Goal: Task Accomplishment & Management: Manage account settings

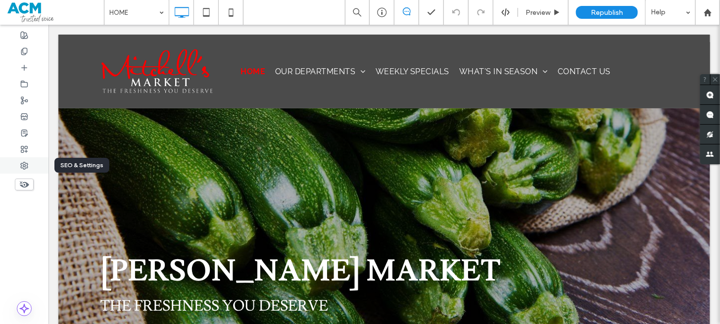
click at [23, 171] on div at bounding box center [24, 165] width 48 height 16
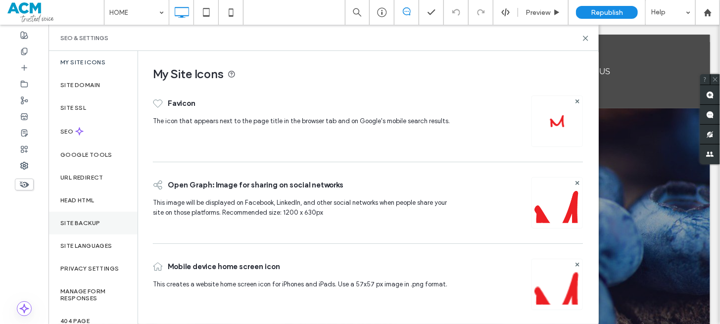
click at [89, 214] on div "Site Backup" at bounding box center [92, 223] width 89 height 23
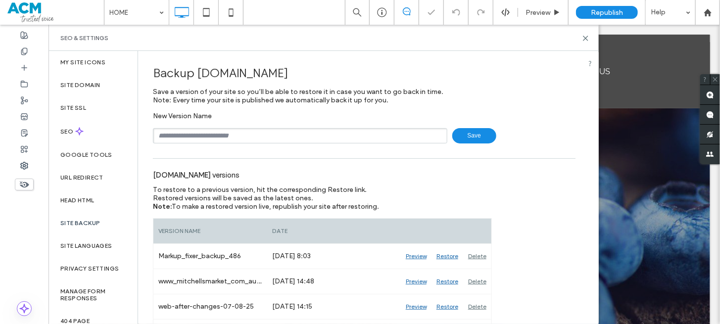
click at [212, 138] on input "text" at bounding box center [300, 135] width 294 height 15
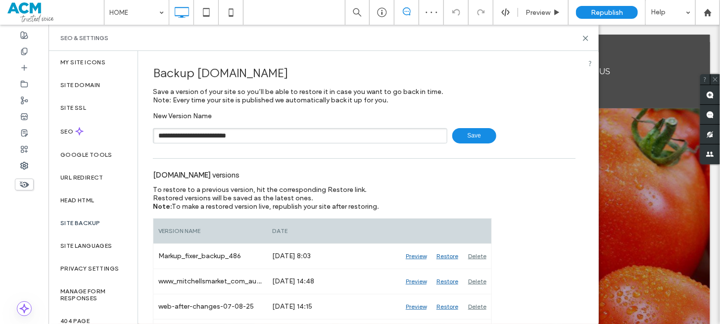
drag, startPoint x: 237, startPoint y: 134, endPoint x: 232, endPoint y: 135, distance: 5.0
click at [232, 135] on input "**********" at bounding box center [300, 135] width 294 height 15
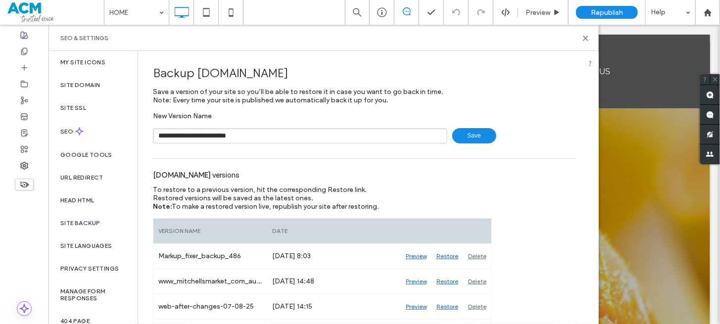
click at [246, 138] on input "**********" at bounding box center [300, 135] width 294 height 15
click at [247, 132] on input "**********" at bounding box center [300, 135] width 294 height 15
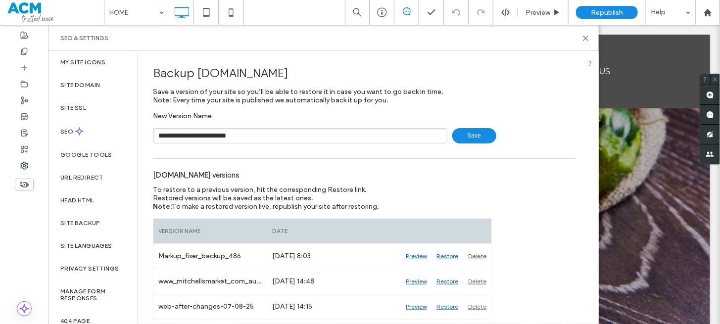
drag, startPoint x: 250, startPoint y: 133, endPoint x: 242, endPoint y: 133, distance: 7.9
click at [242, 133] on input "**********" at bounding box center [300, 135] width 294 height 15
type input "**********"
click at [463, 137] on span "Save" at bounding box center [474, 135] width 44 height 15
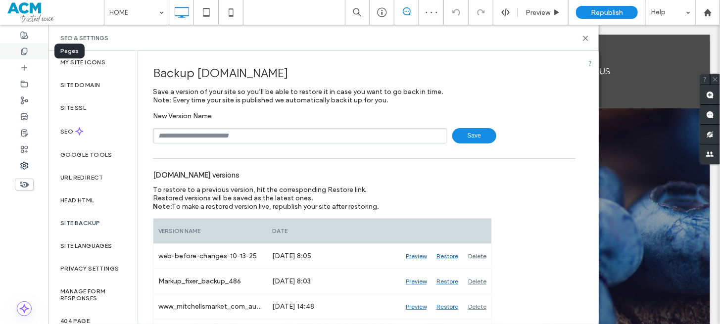
click at [26, 48] on icon at bounding box center [24, 52] width 8 height 8
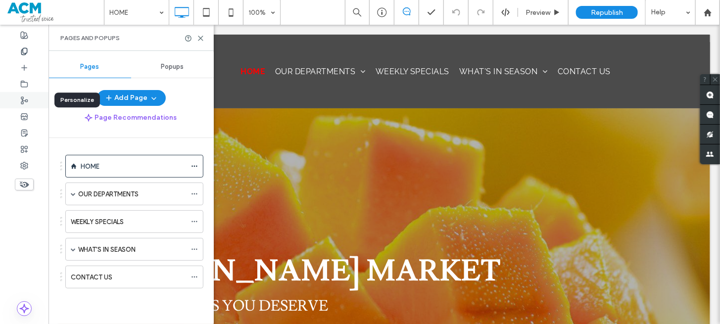
click at [32, 96] on div at bounding box center [24, 100] width 48 height 16
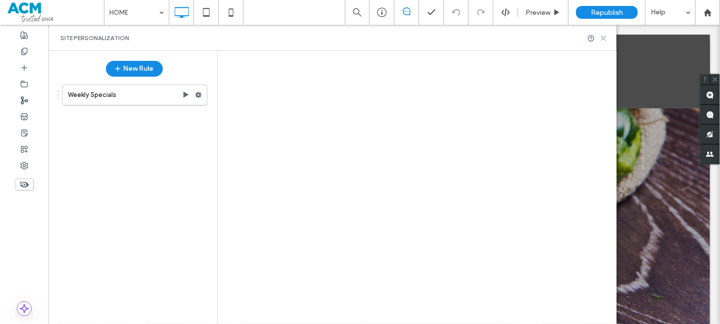
click at [604, 37] on use at bounding box center [603, 38] width 4 height 4
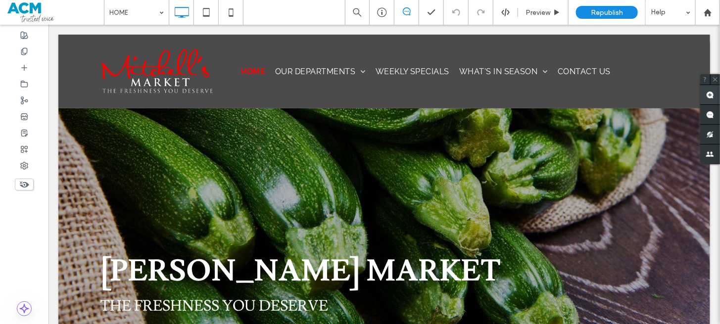
click at [709, 93] on use at bounding box center [710, 95] width 8 height 8
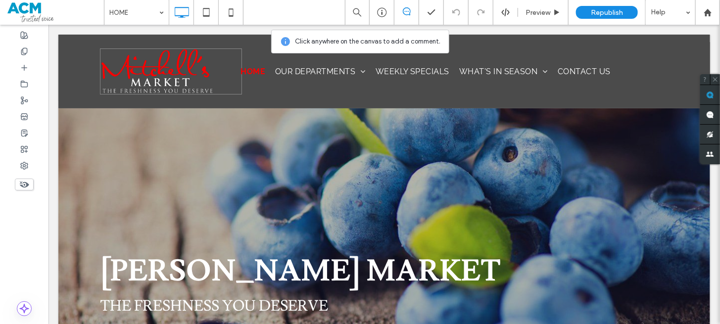
click at [216, 63] on div "Click To Paste" at bounding box center [170, 71] width 142 height 46
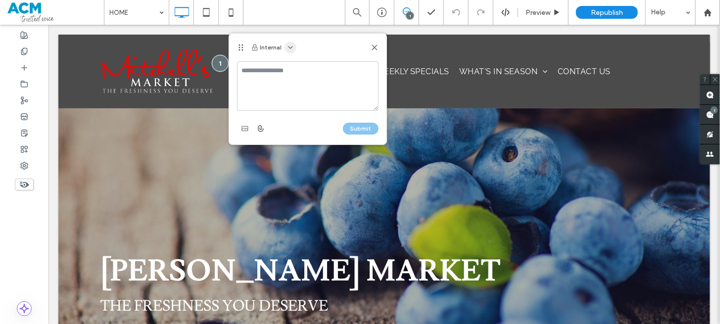
click at [289, 45] on icon "button" at bounding box center [290, 48] width 8 height 8
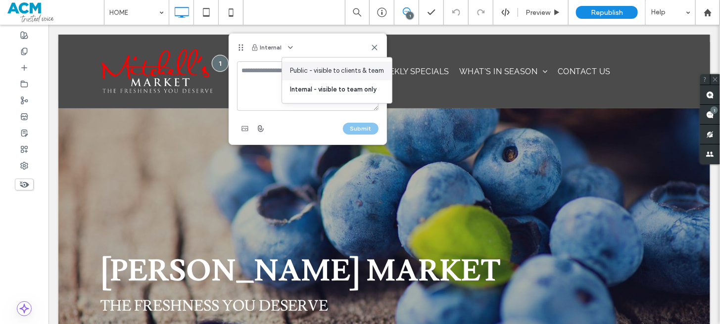
click at [298, 67] on span "Public - visible to clients & team" at bounding box center [337, 71] width 94 height 10
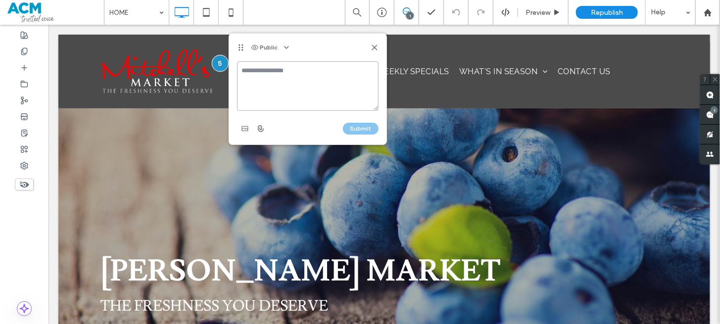
click at [289, 71] on textarea at bounding box center [308, 85] width 142 height 49
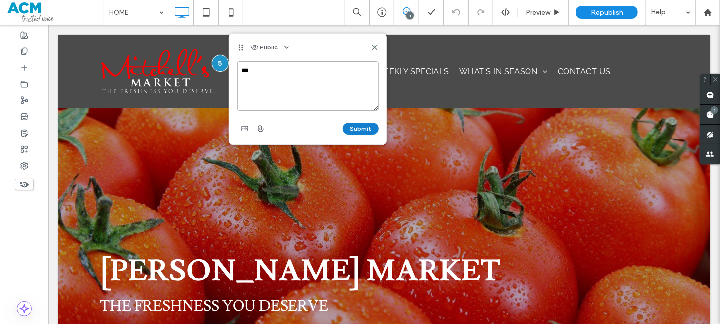
type textarea "***"
click at [359, 130] on button "Submit" at bounding box center [361, 129] width 36 height 12
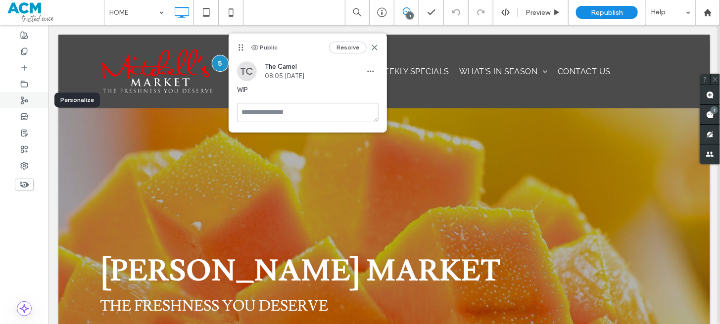
click at [25, 97] on icon at bounding box center [24, 100] width 8 height 8
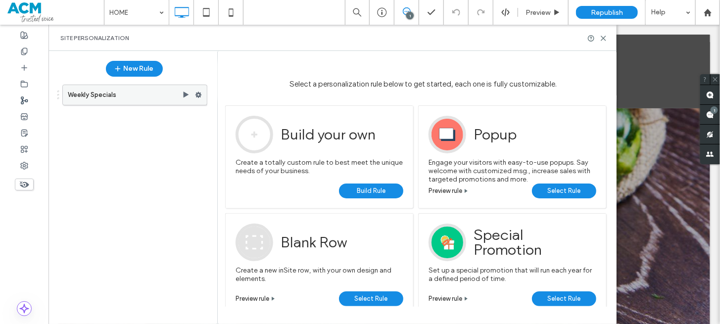
click at [132, 102] on label "Weekly Specials" at bounding box center [125, 95] width 114 height 20
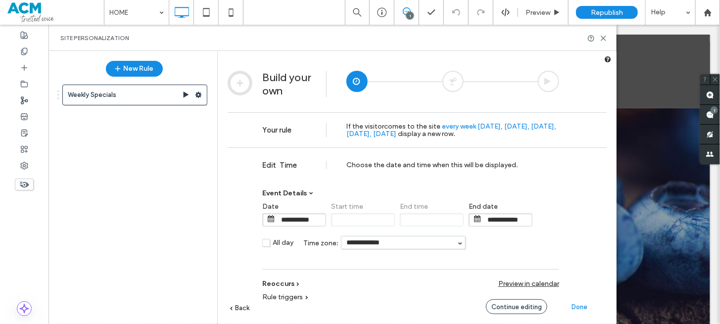
click at [531, 305] on span "Continue editing" at bounding box center [516, 306] width 50 height 7
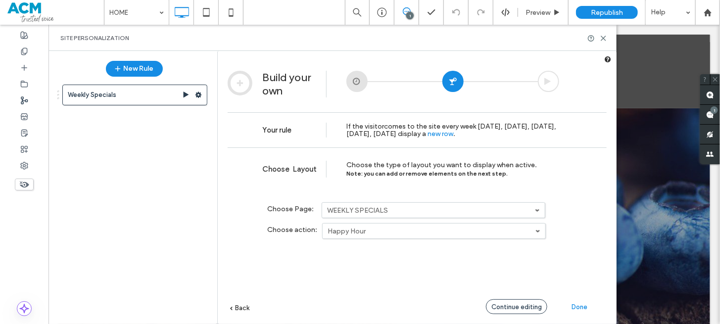
click at [531, 305] on span "Continue editing" at bounding box center [516, 306] width 50 height 7
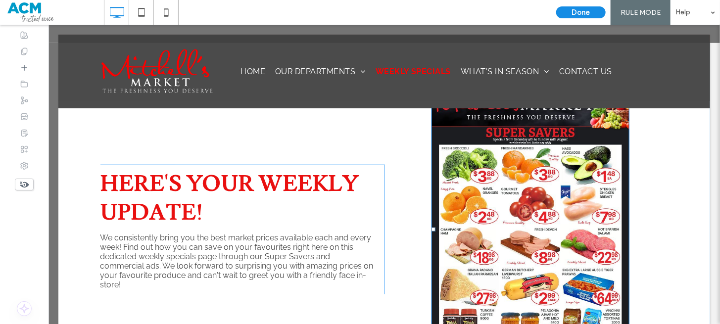
scroll to position [281, 0]
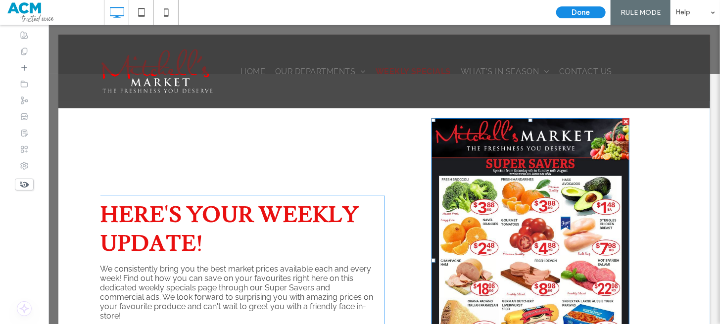
click at [527, 213] on img at bounding box center [530, 260] width 198 height 285
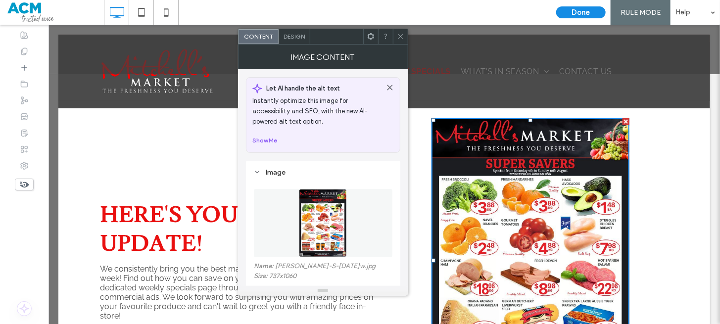
click at [295, 239] on figure at bounding box center [323, 223] width 139 height 68
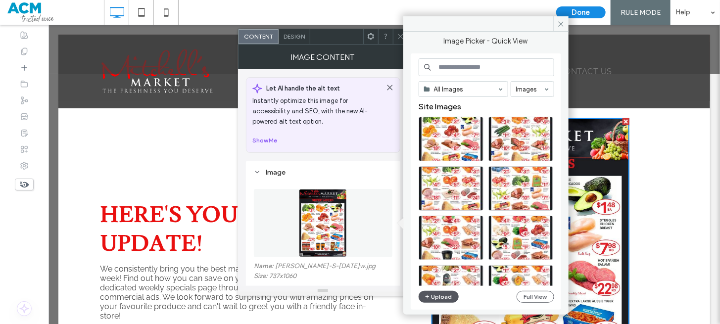
click at [435, 292] on button "Upload" at bounding box center [439, 297] width 41 height 12
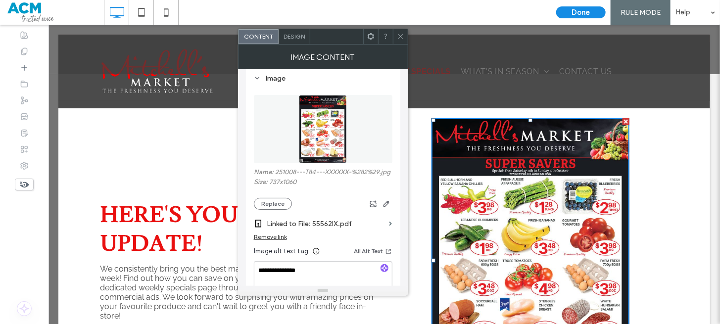
scroll to position [99, 0]
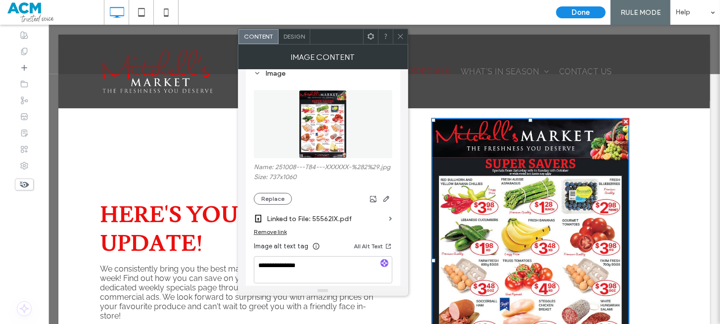
click at [381, 224] on label "Linked to File: 55562IX.pdf" at bounding box center [326, 219] width 119 height 18
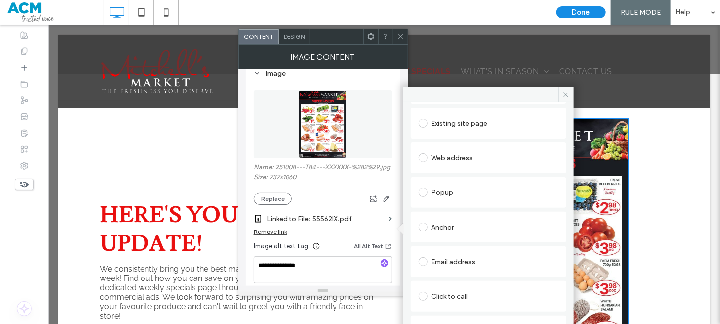
scroll to position [64, 0]
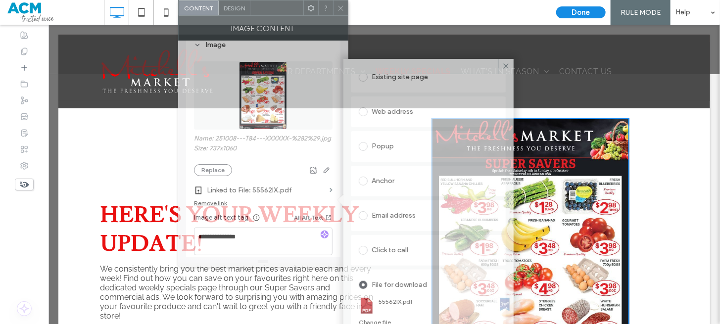
drag, startPoint x: 318, startPoint y: 31, endPoint x: 282, endPoint y: -3, distance: 49.0
click at [282, 0] on html ".wqwq-1{fill:#231f20;} .cls-1q, .cls-2q { fill-rule: evenodd; } .cls-2q { fill:…" at bounding box center [360, 162] width 720 height 324
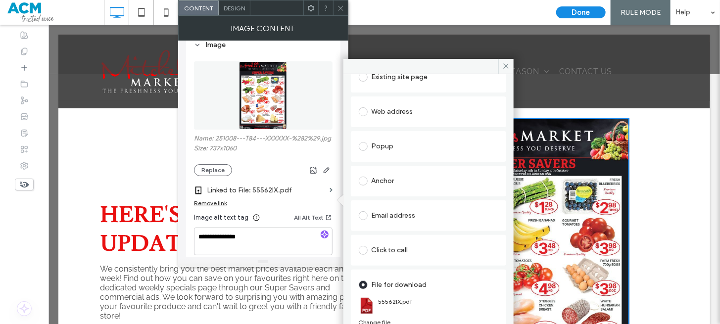
click at [371, 322] on div "Change file" at bounding box center [375, 322] width 32 height 7
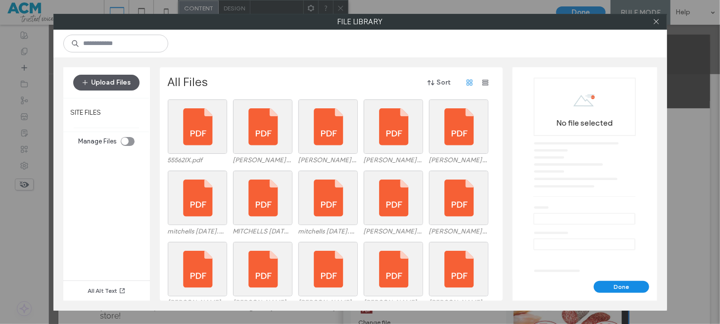
click at [129, 80] on button "Upload Files" at bounding box center [106, 83] width 66 height 16
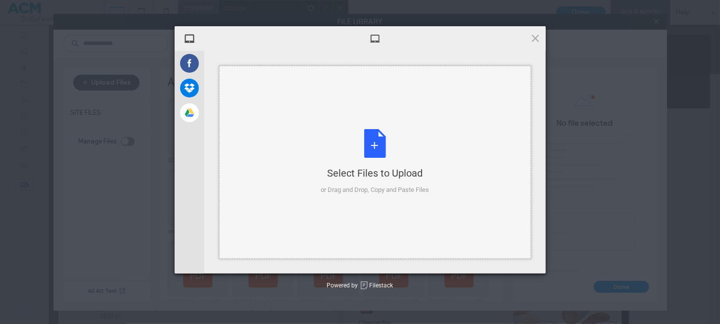
click at [355, 138] on div "Select Files to Upload or Drag and Drop, Copy and Paste Files" at bounding box center [375, 162] width 108 height 66
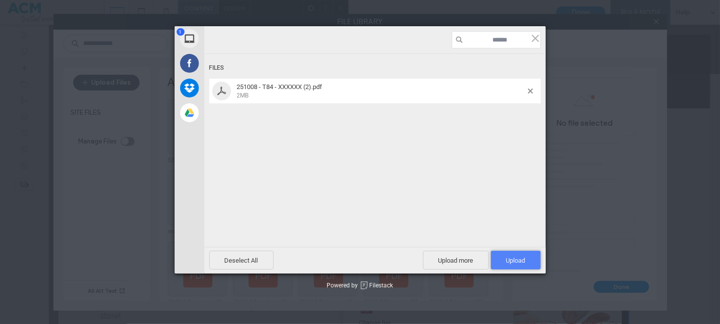
click at [502, 263] on span "Upload 1" at bounding box center [516, 260] width 50 height 19
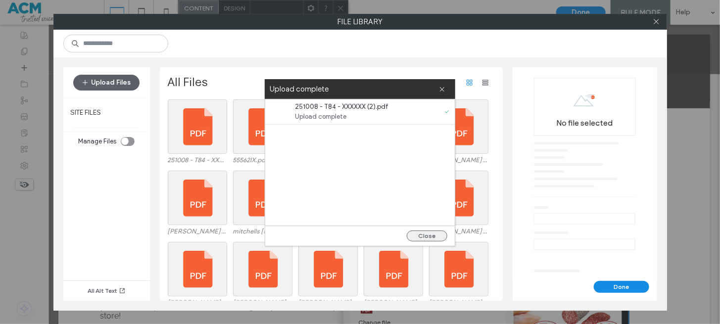
click at [413, 232] on button "Close" at bounding box center [427, 236] width 41 height 11
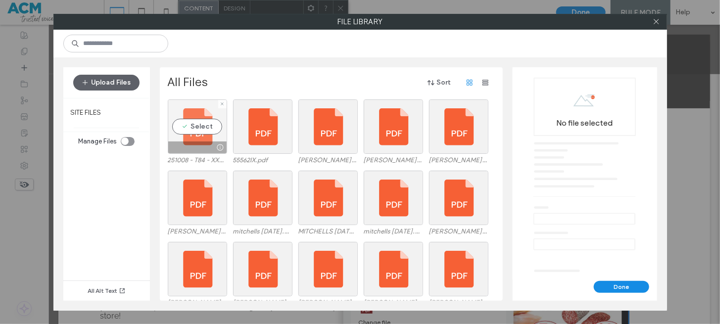
click at [213, 132] on div "Select" at bounding box center [197, 126] width 59 height 54
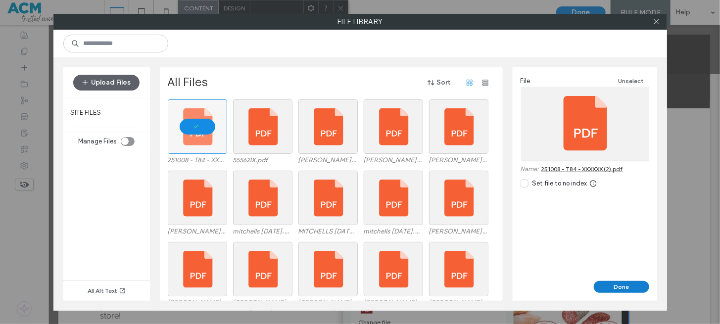
click at [619, 282] on button "Done" at bounding box center [621, 287] width 55 height 12
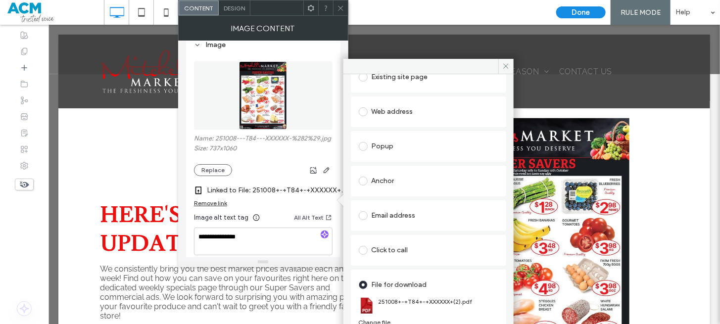
click at [334, 4] on div at bounding box center [340, 7] width 15 height 15
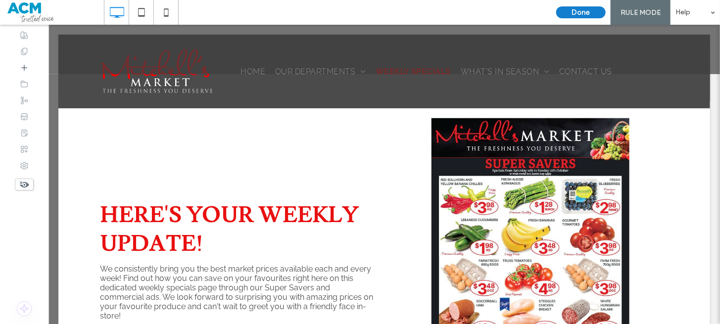
click at [558, 15] on button "Done" at bounding box center [580, 12] width 49 height 12
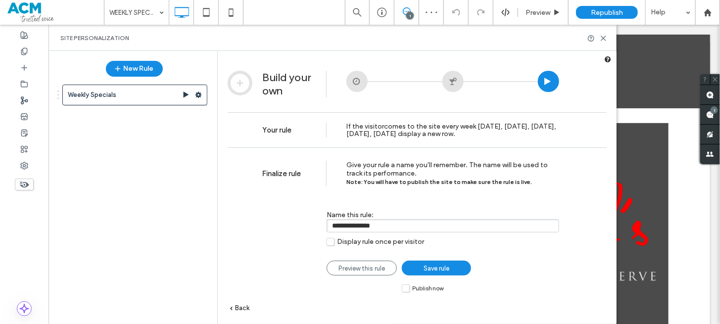
click at [439, 272] on span "Save rule" at bounding box center [437, 268] width 26 height 7
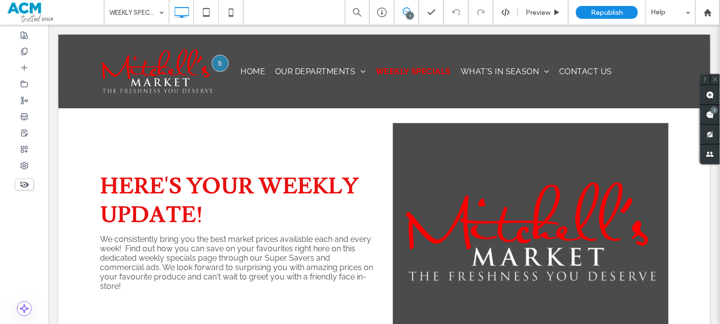
click at [603, 38] on div "Click To Paste HOME OUR DEPARTMENTS FRUITS AND VEGETABLES DELI CHEESE MEAT AND …" at bounding box center [384, 71] width 652 height 74
click at [24, 163] on icon at bounding box center [24, 166] width 8 height 8
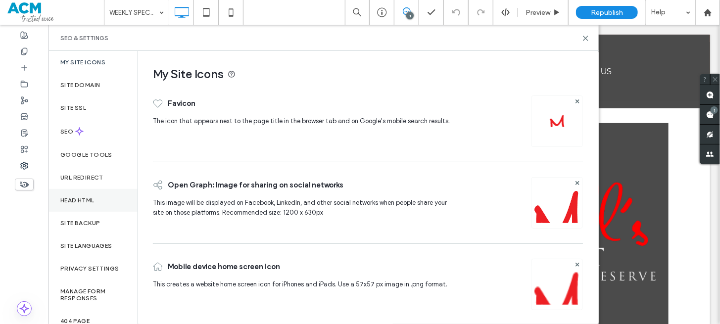
click at [81, 202] on label "Head HTML" at bounding box center [77, 200] width 34 height 7
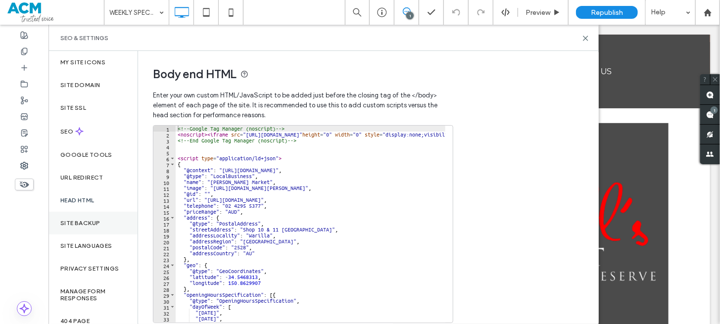
click at [93, 229] on div "Site Backup" at bounding box center [92, 223] width 89 height 23
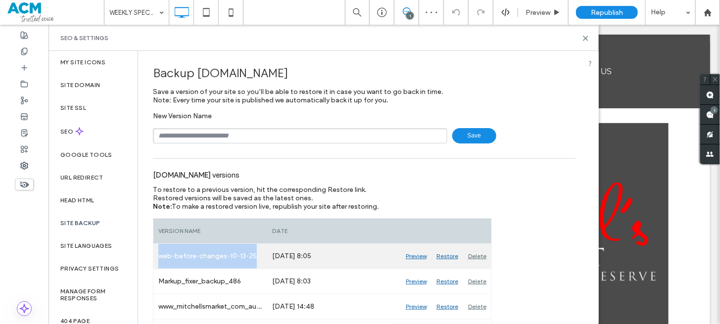
drag, startPoint x: 259, startPoint y: 258, endPoint x: 155, endPoint y: 265, distance: 104.7
click at [155, 265] on div "web-before-changes-10-13-25" at bounding box center [210, 256] width 114 height 25
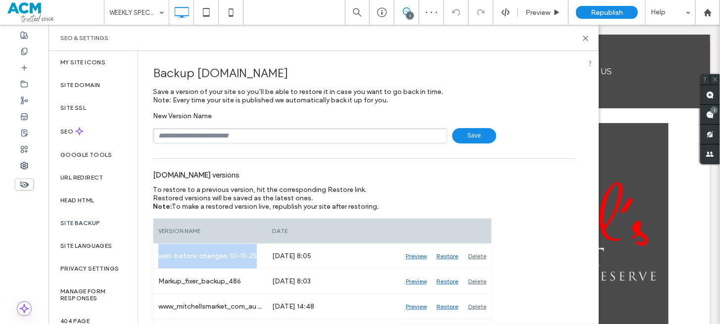
copy div "web-before-changes-10-13-25"
click at [242, 131] on input "text" at bounding box center [300, 135] width 294 height 15
paste input "**********"
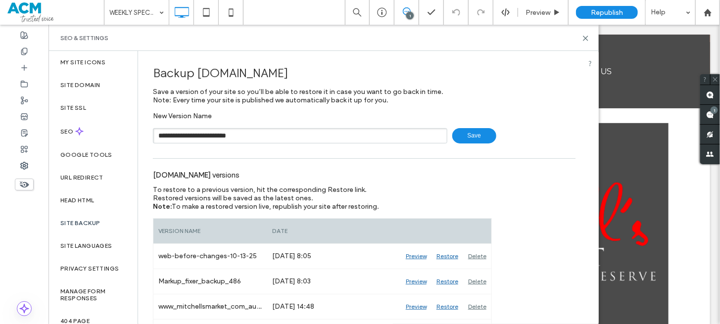
drag, startPoint x: 195, startPoint y: 137, endPoint x: 176, endPoint y: 136, distance: 19.8
click at [176, 136] on input "**********" at bounding box center [300, 135] width 294 height 15
type input "**********"
click at [472, 130] on span "Save" at bounding box center [474, 135] width 44 height 15
